Goal: Information Seeking & Learning: Find specific page/section

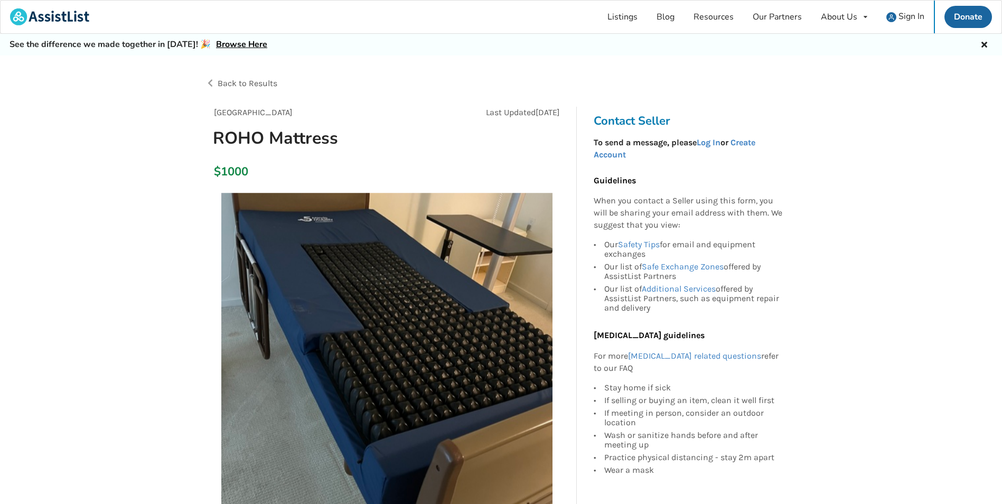
click at [476, 163] on div "$1000" at bounding box center [386, 172] width 363 height 30
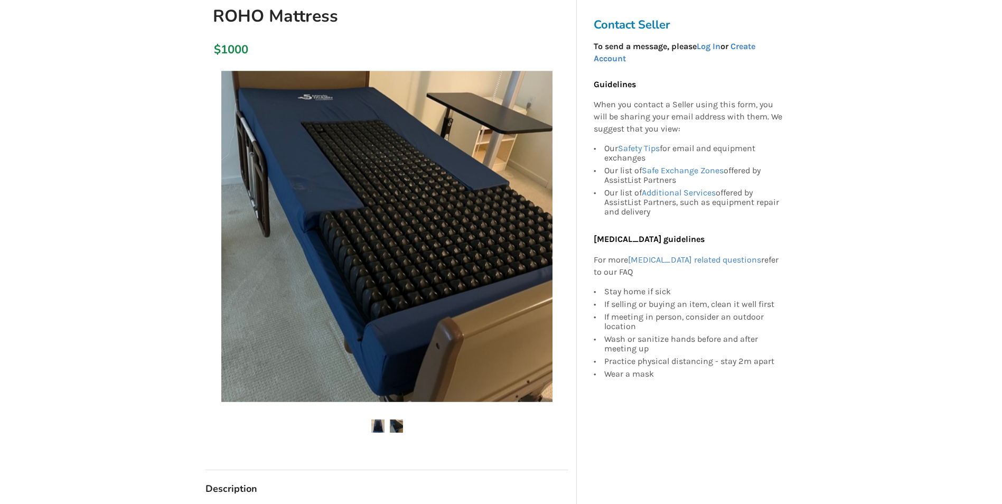
scroll to position [264, 0]
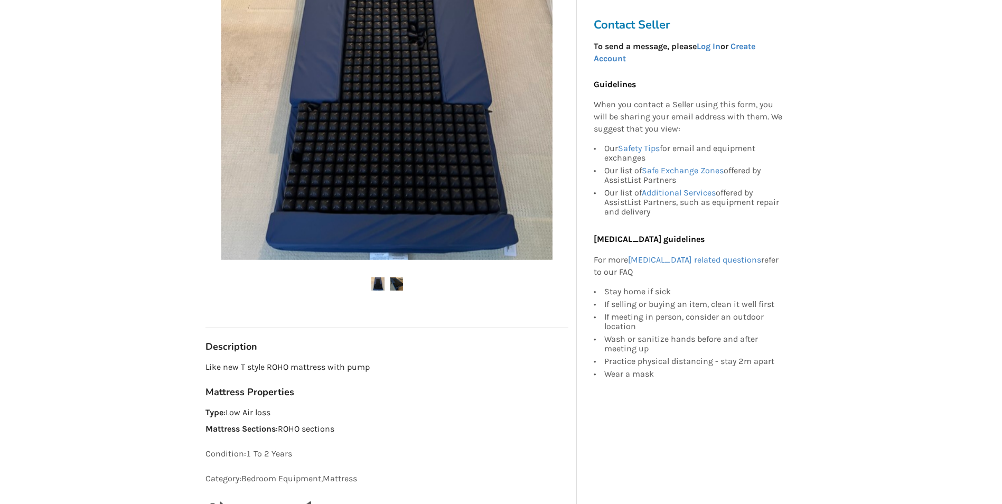
click at [82, 379] on div "Back to Results [GEOGRAPHIC_DATA] Last Updated [DATE] ROHO Mattress $1000 [GEOG…" at bounding box center [501, 412] width 1002 height 1243
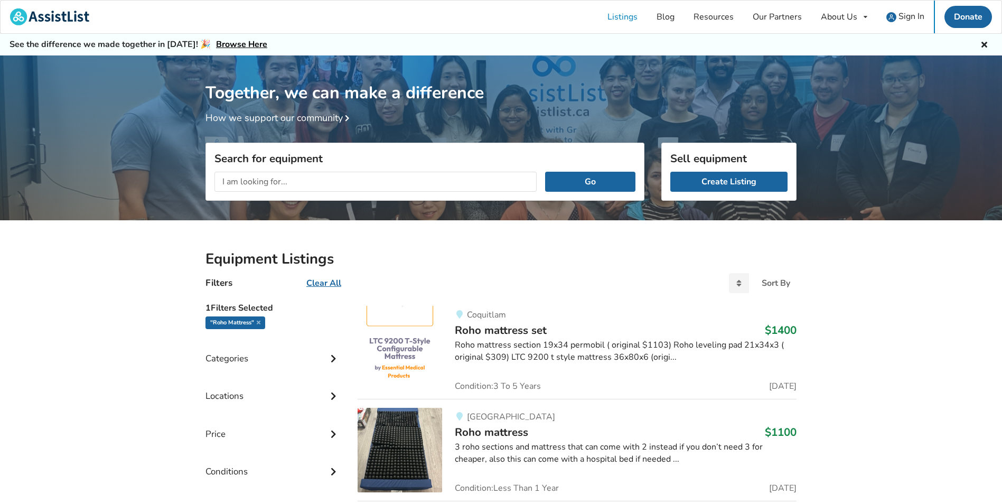
click at [530, 333] on span "Roho mattress set" at bounding box center [501, 330] width 92 height 15
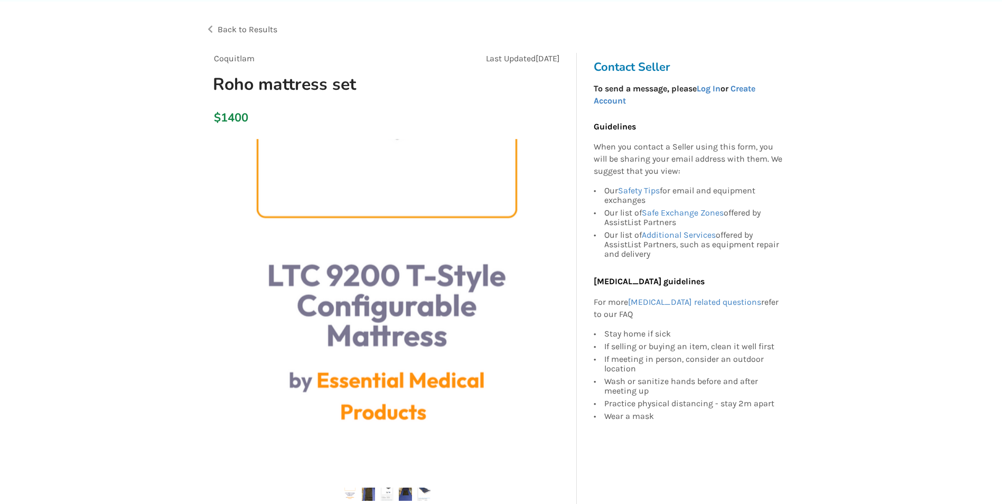
scroll to position [158, 0]
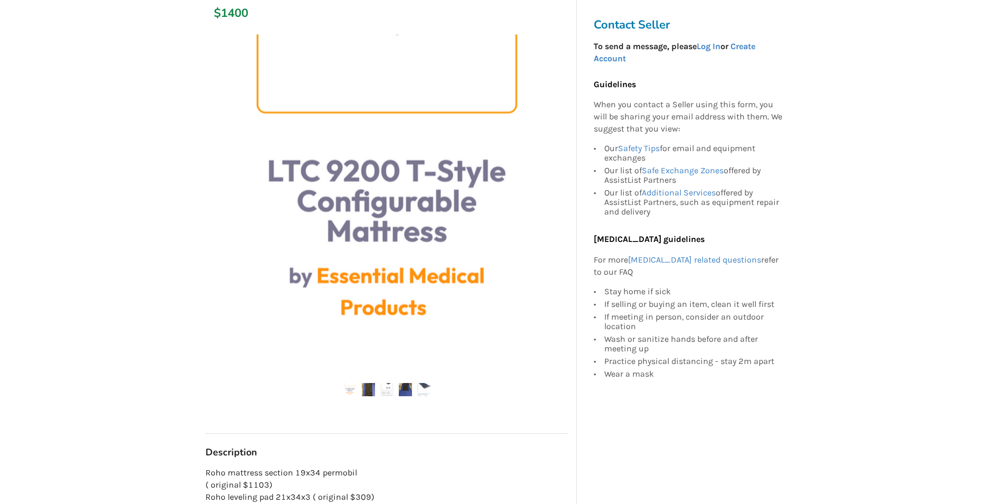
click at [368, 383] on img at bounding box center [368, 389] width 13 height 13
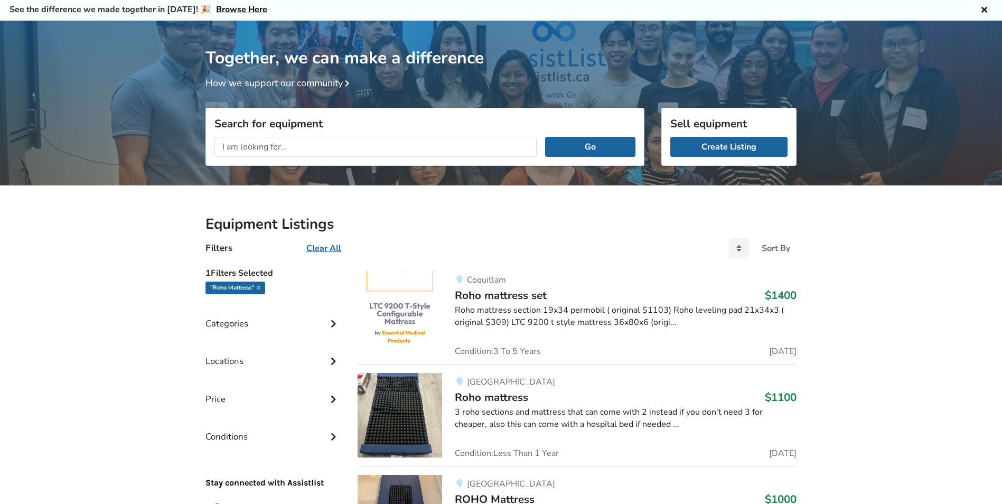
scroll to position [53, 0]
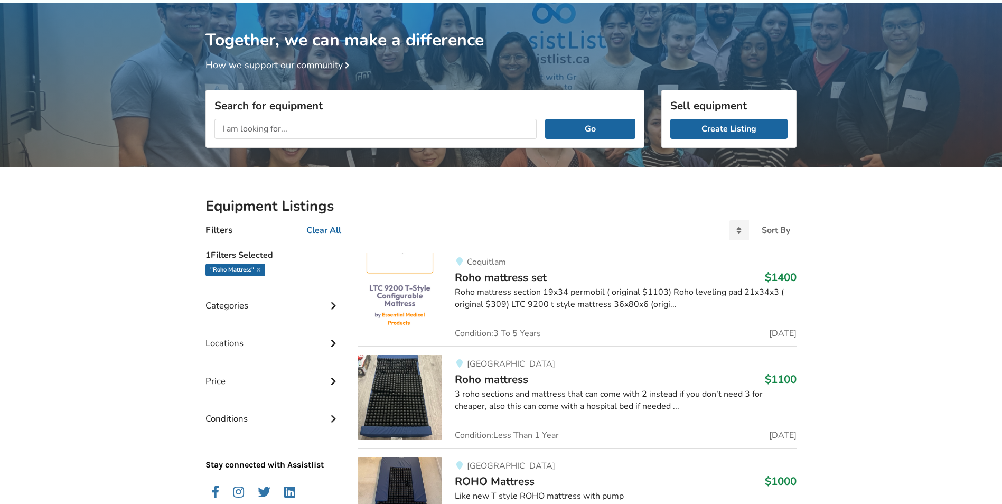
click at [421, 383] on img at bounding box center [400, 397] width 85 height 85
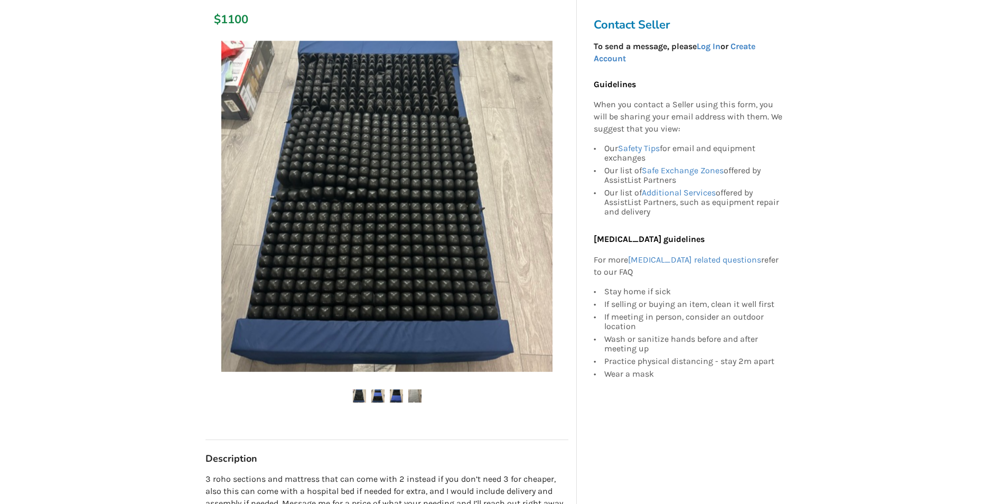
scroll to position [211, 0]
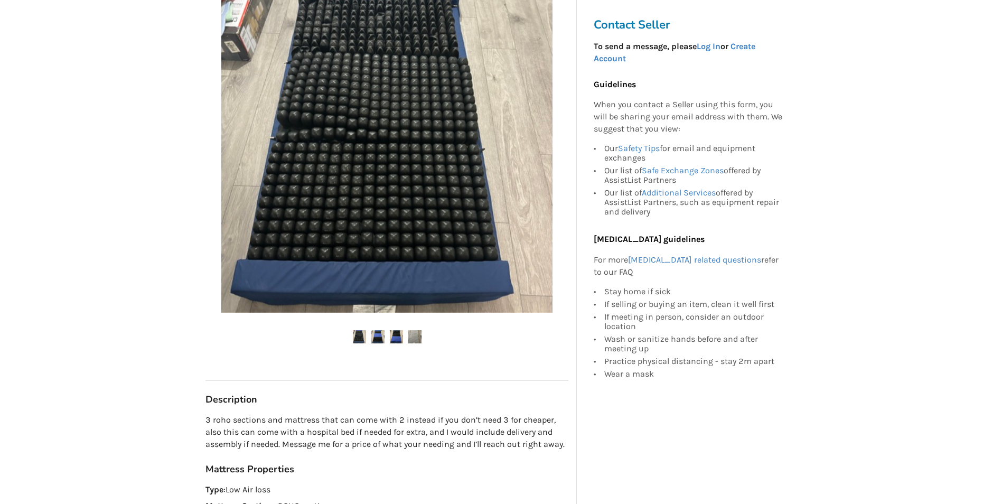
click at [377, 341] on img at bounding box center [377, 336] width 13 height 13
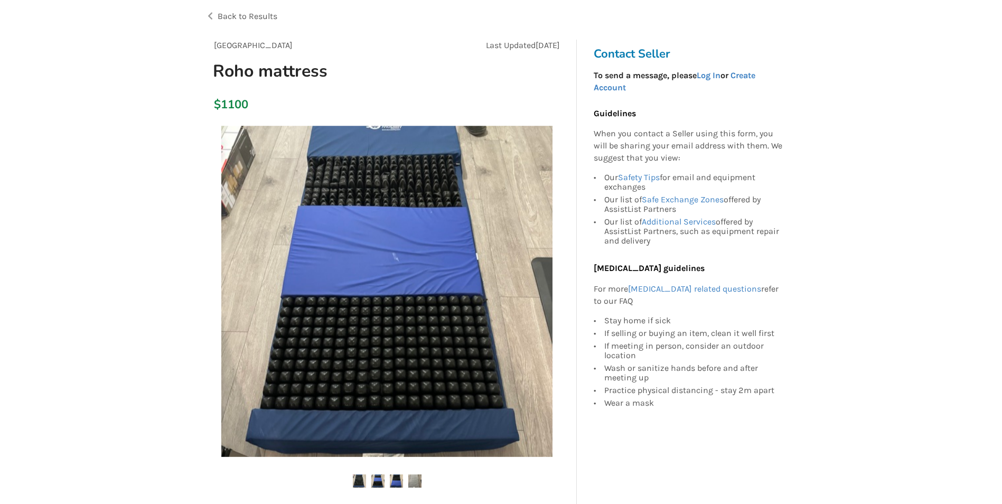
scroll to position [53, 0]
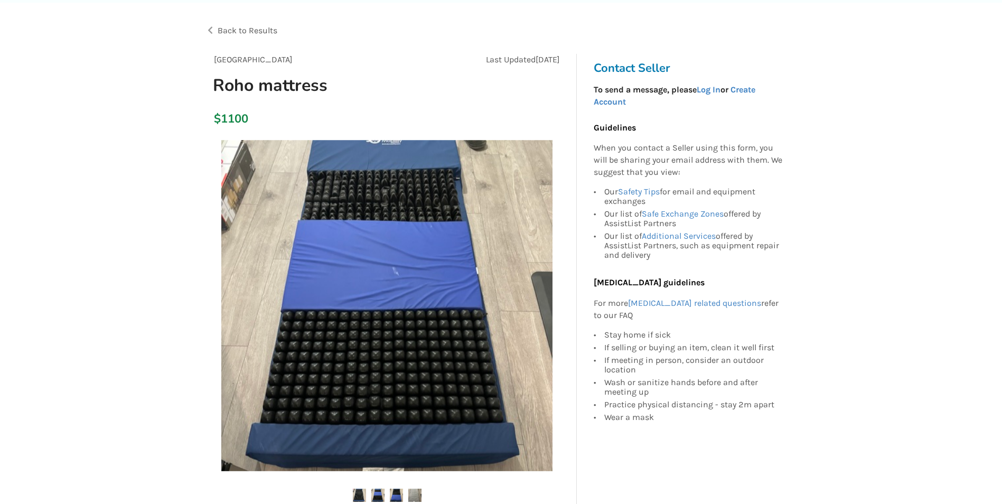
click at [395, 495] on img at bounding box center [396, 495] width 13 height 13
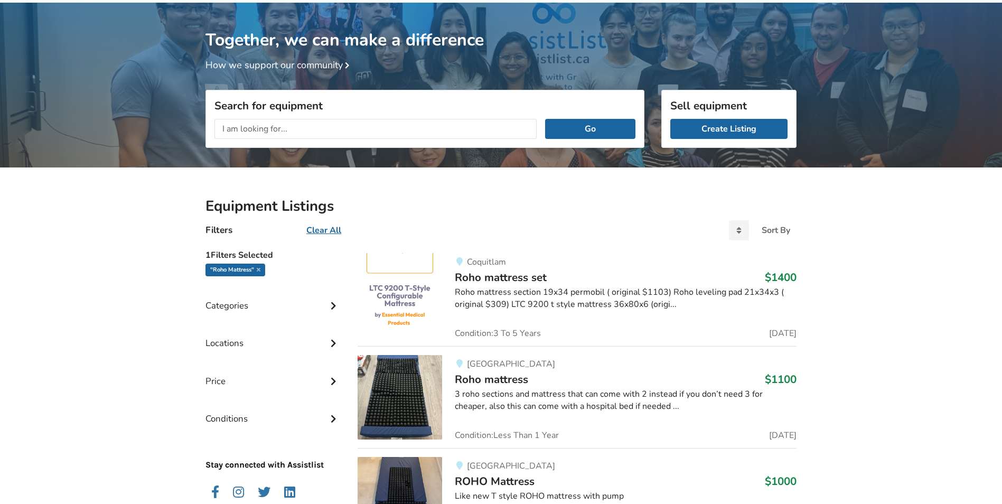
drag, startPoint x: 61, startPoint y: 368, endPoint x: 85, endPoint y: 324, distance: 49.4
click at [303, 132] on input "text" at bounding box center [375, 129] width 322 height 20
click at [545, 119] on button "Go" at bounding box center [590, 129] width 90 height 20
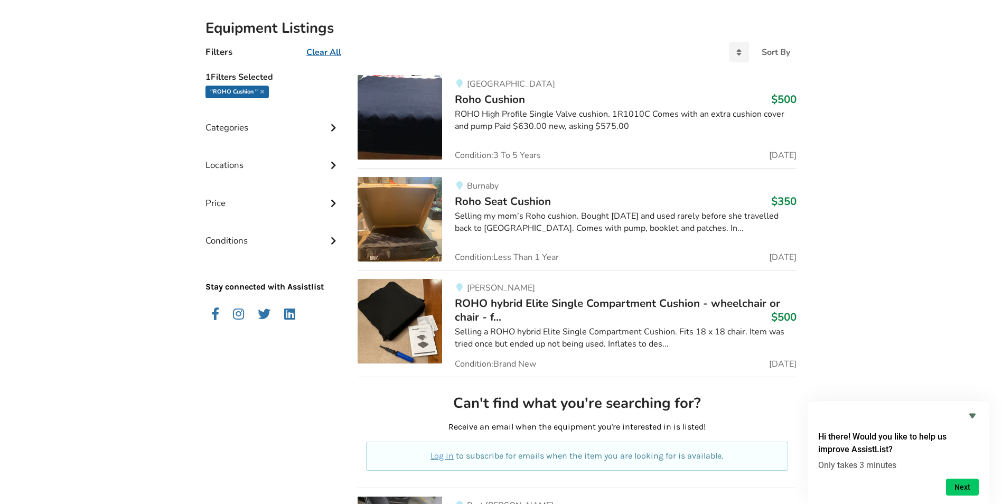
scroll to position [211, 0]
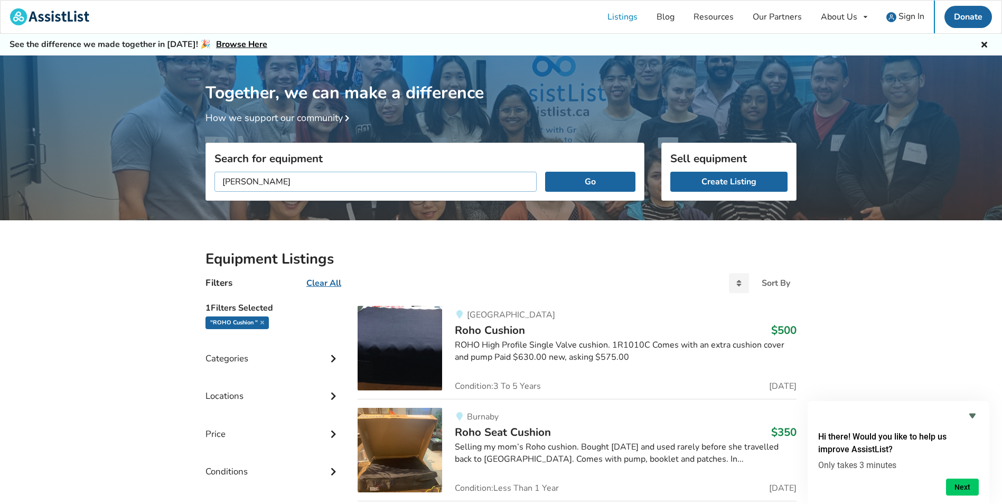
drag, startPoint x: 295, startPoint y: 183, endPoint x: 247, endPoint y: 182, distance: 48.1
click at [247, 182] on input "[PERSON_NAME]" at bounding box center [375, 182] width 322 height 20
type input "ROHO mattress"
click at [545, 172] on button "Go" at bounding box center [590, 182] width 90 height 20
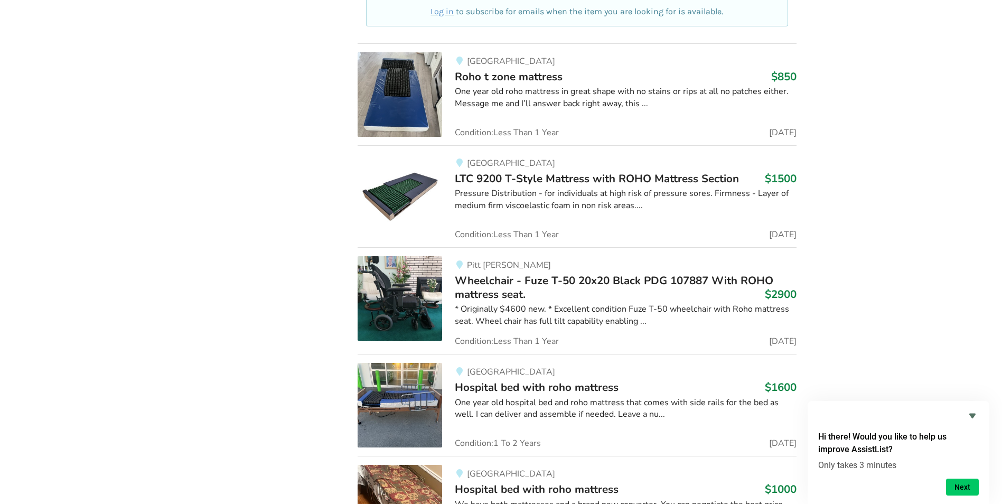
scroll to position [687, 0]
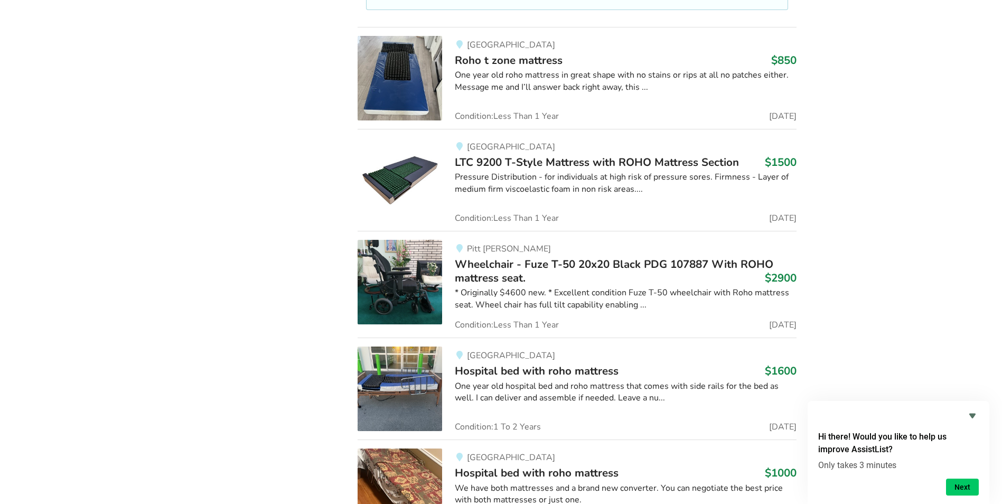
click at [567, 384] on div "One year old hospital bed and roho mattress that comes with side rails for the …" at bounding box center [626, 392] width 342 height 24
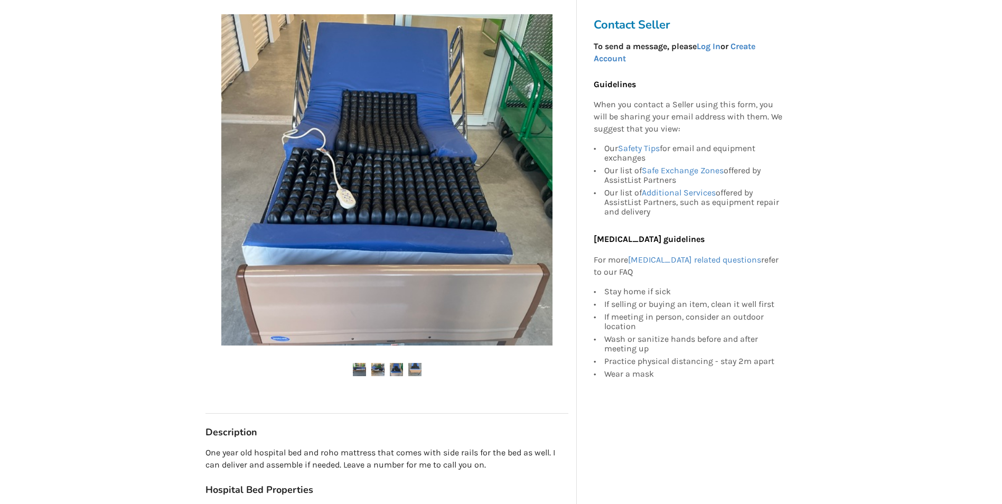
scroll to position [211, 0]
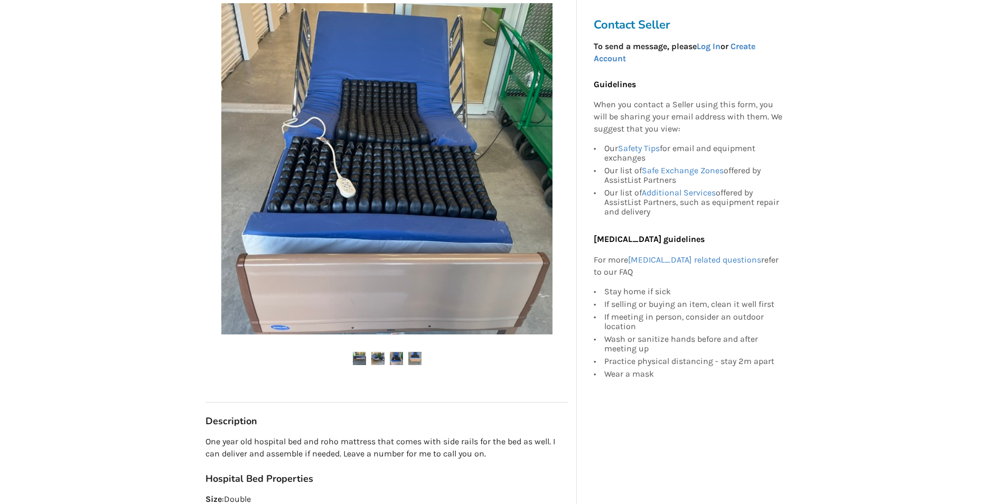
click at [378, 357] on img at bounding box center [377, 358] width 13 height 13
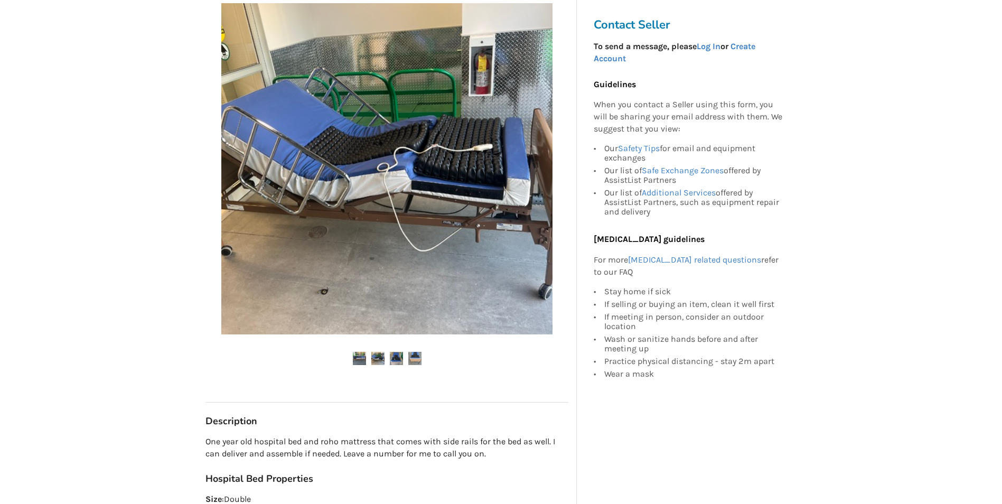
click at [392, 359] on img at bounding box center [396, 358] width 13 height 13
click at [414, 356] on img at bounding box center [414, 358] width 13 height 13
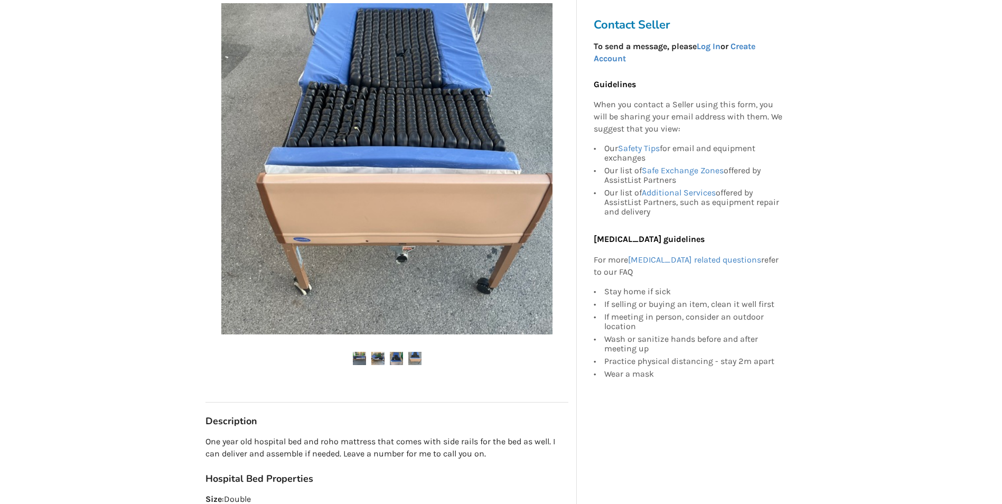
click at [354, 354] on img at bounding box center [359, 358] width 13 height 13
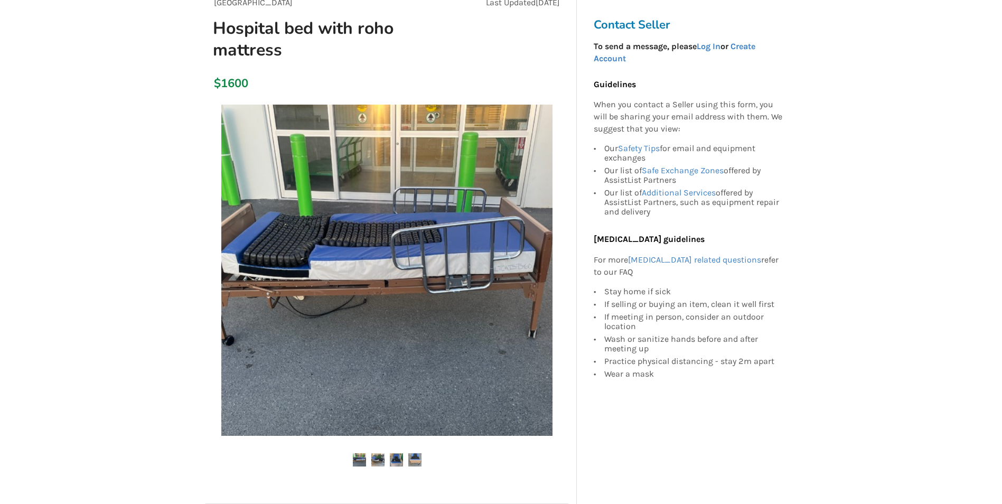
scroll to position [106, 0]
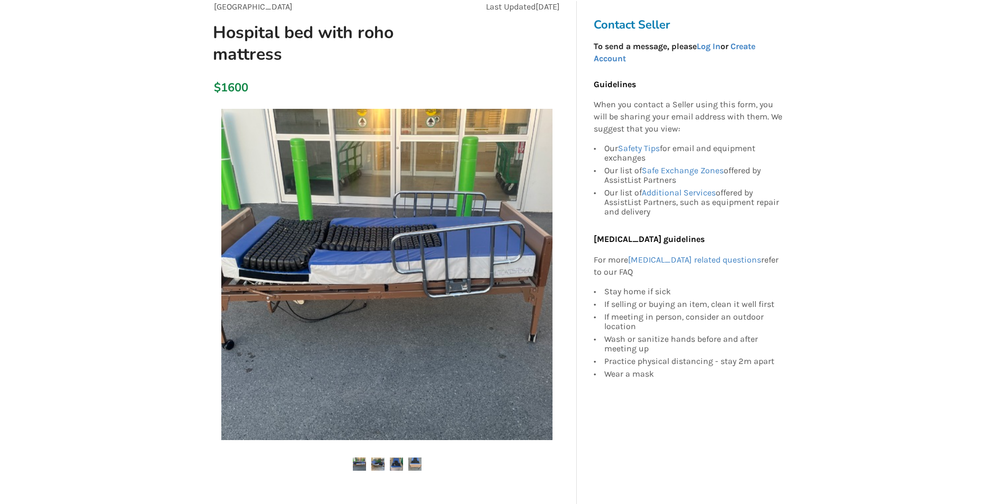
click at [382, 465] on img at bounding box center [377, 463] width 13 height 13
